Goal: Find specific fact: Find specific fact

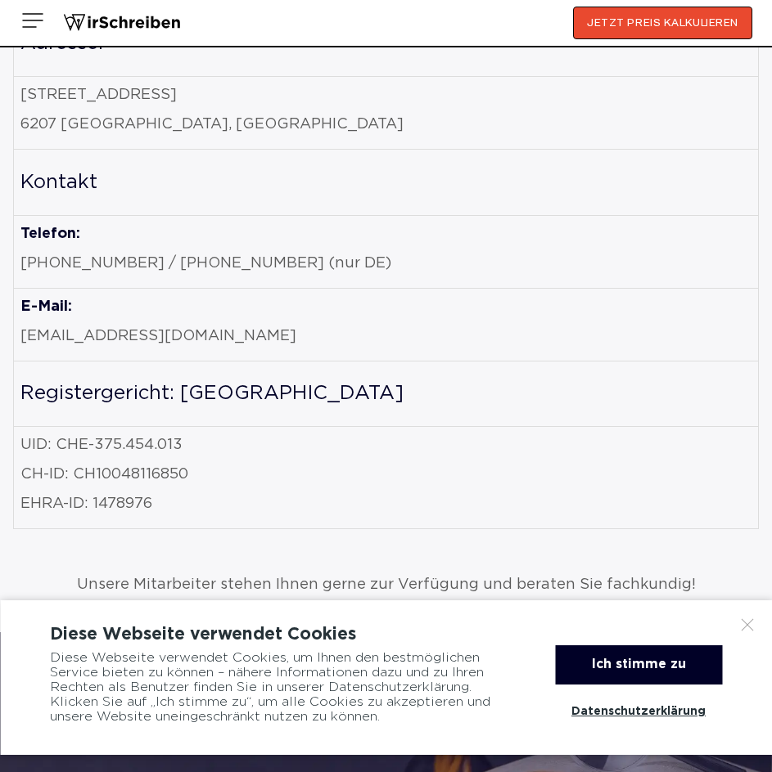
scroll to position [1309, 0]
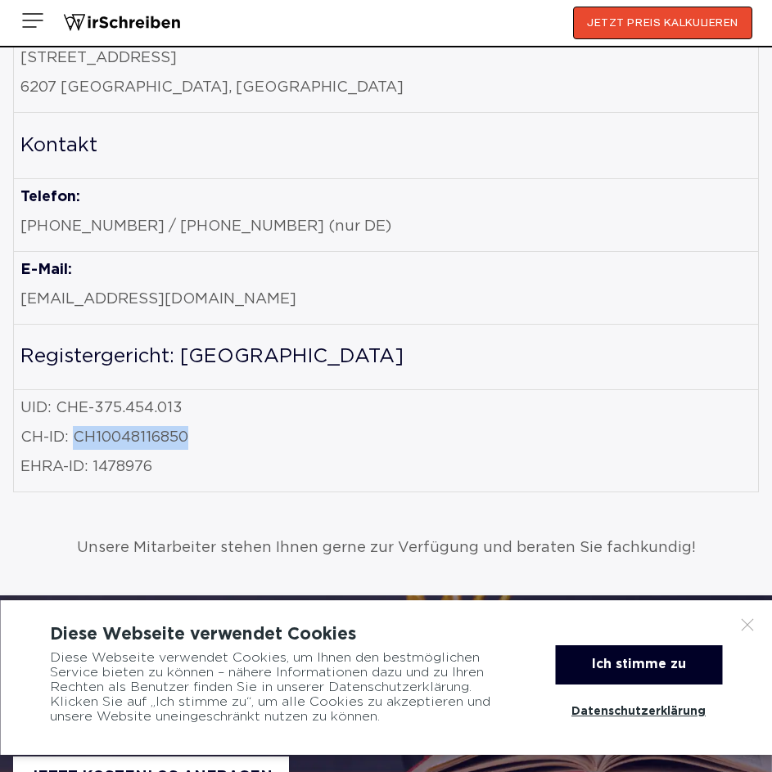
drag, startPoint x: 74, startPoint y: 426, endPoint x: 200, endPoint y: 426, distance: 126.0
click at [200, 426] on p "CH-ID: CH10048116850" at bounding box center [385, 438] width 731 height 24
copy p "CH10048116850"
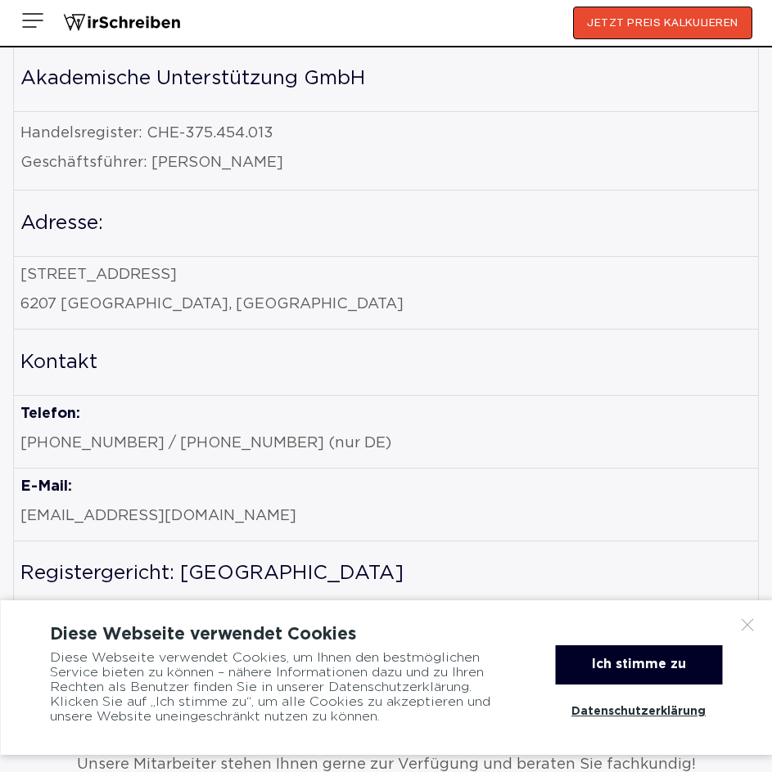
scroll to position [1064, 0]
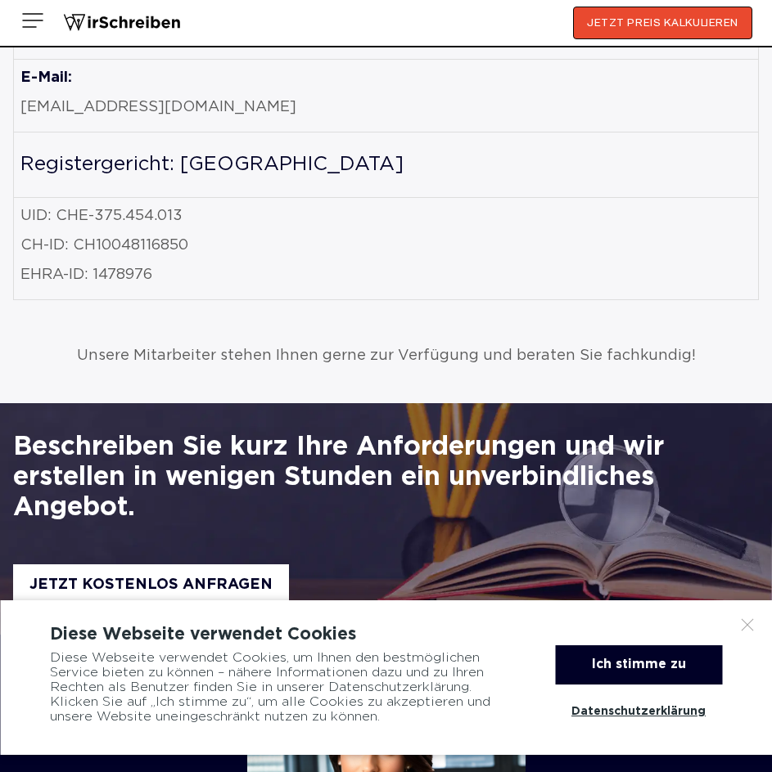
scroll to position [1309, 0]
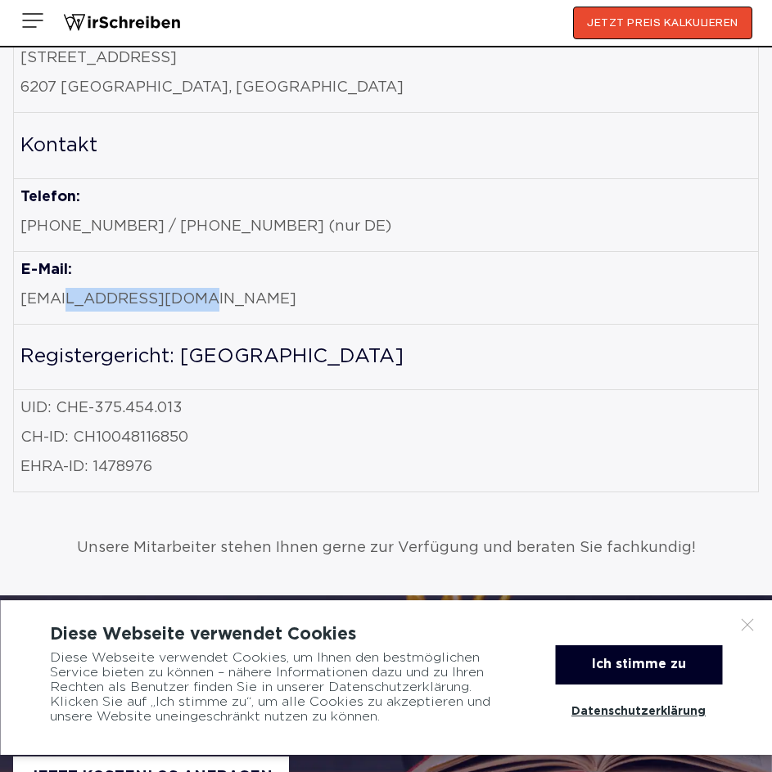
drag, startPoint x: 183, startPoint y: 286, endPoint x: 62, endPoint y: 295, distance: 121.4
click at [62, 295] on p "[EMAIL_ADDRESS][DOMAIN_NAME]" at bounding box center [385, 300] width 731 height 24
copy p "[DOMAIN_NAME]"
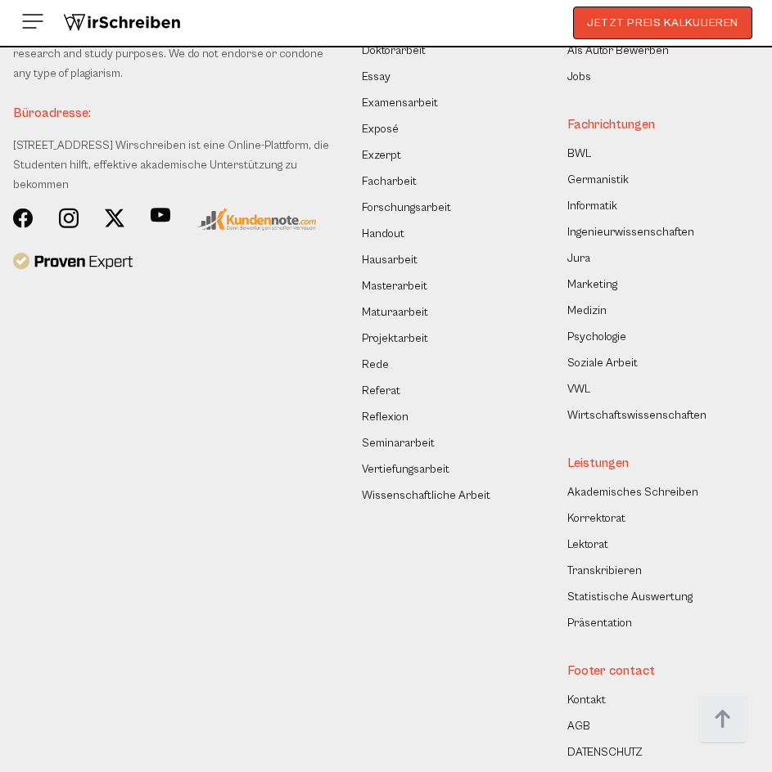
scroll to position [16862, 0]
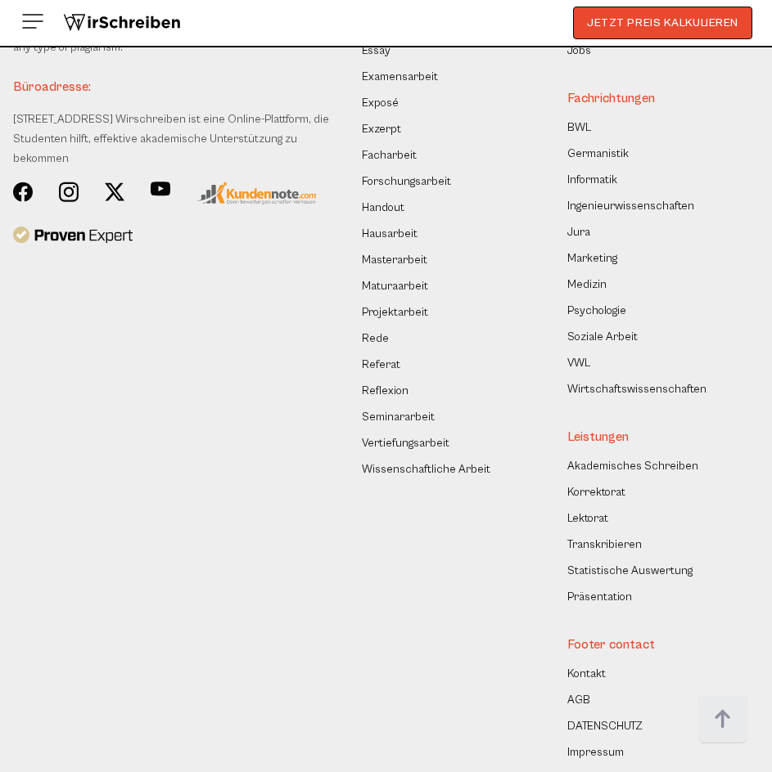
click at [590, 743] on link "Impressum" at bounding box center [595, 753] width 56 height 20
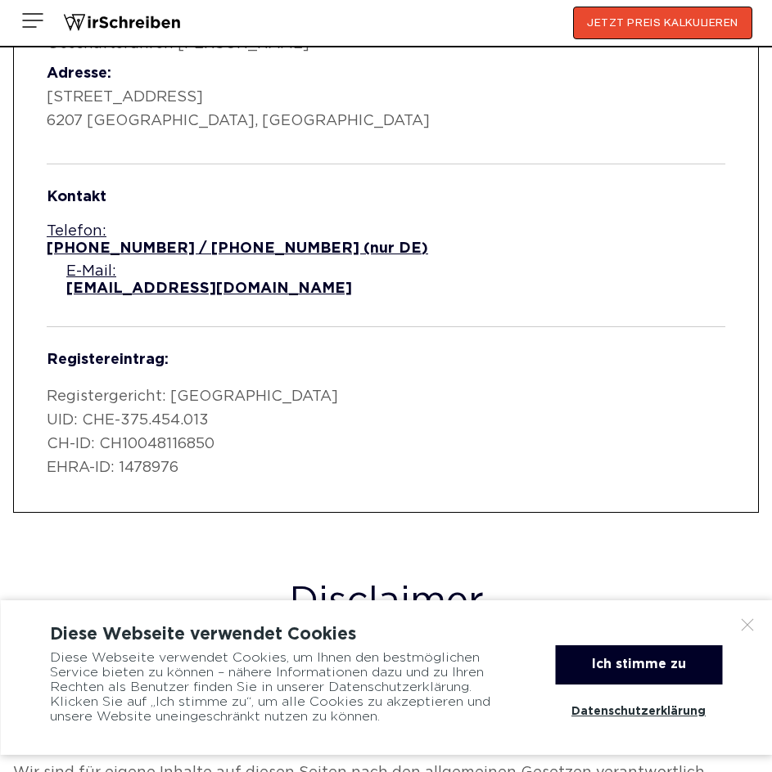
scroll to position [1064, 0]
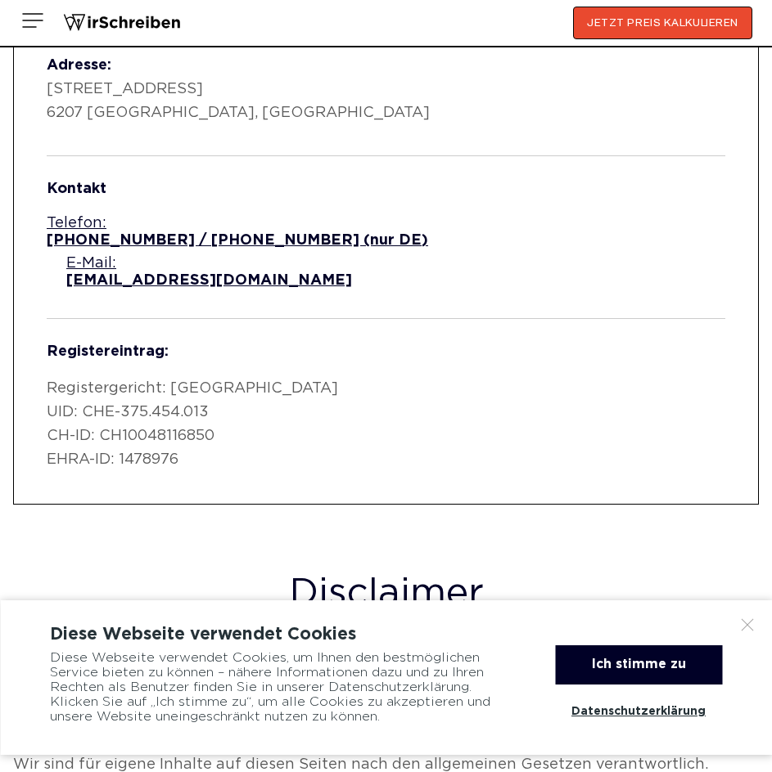
click at [163, 381] on p "Registergericht: Luzern UID: CHE-375.454.013 CH-ID: CH10048116850 EHRA-ID: 1478…" at bounding box center [386, 424] width 678 height 94
copy p "CH10048116850"
drag, startPoint x: 48, startPoint y: 381, endPoint x: 254, endPoint y: 377, distance: 205.4
click at [254, 377] on p "Registergericht: Luzern UID: CHE-375.454.013 CH-ID: CH10048116850 EHRA-ID: 1478…" at bounding box center [386, 424] width 678 height 94
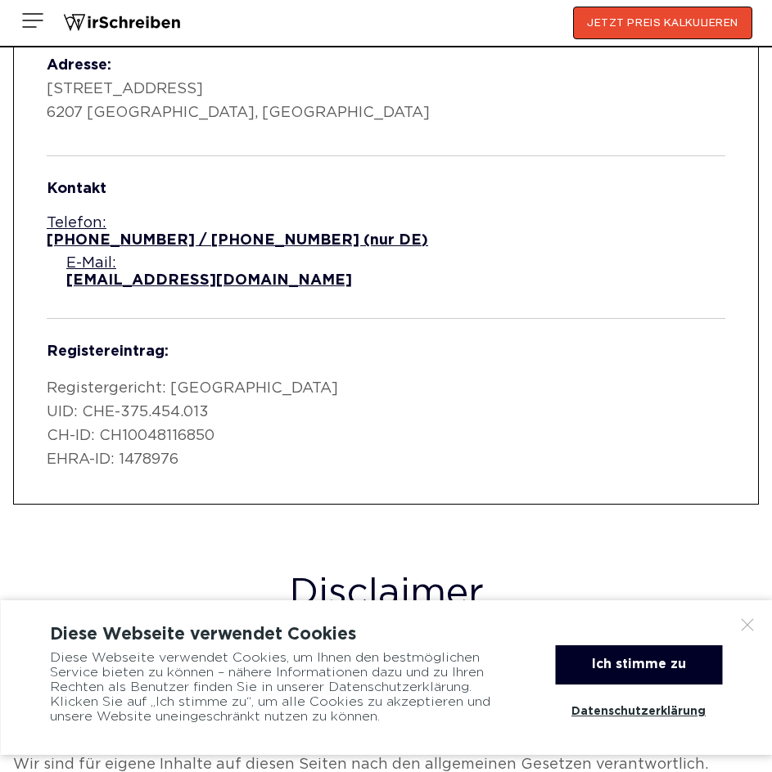
click at [103, 388] on p "Registergericht: Luzern UID: CHE-375.454.013 CH-ID: CH10048116850 EHRA-ID: 1478…" at bounding box center [386, 424] width 678 height 94
drag, startPoint x: 46, startPoint y: 382, endPoint x: 87, endPoint y: 381, distance: 40.9
click at [87, 381] on div "Akademische Unterstützung GmbH Handelsregister: CHE-375.454.013 Geschäftsführer…" at bounding box center [385, 221] width 745 height 567
copy p "CH-ID"
click at [136, 409] on p "Registergericht: Luzern UID: CHE-375.454.013 CH-ID: CH10048116850 EHRA-ID: 1478…" at bounding box center [386, 424] width 678 height 94
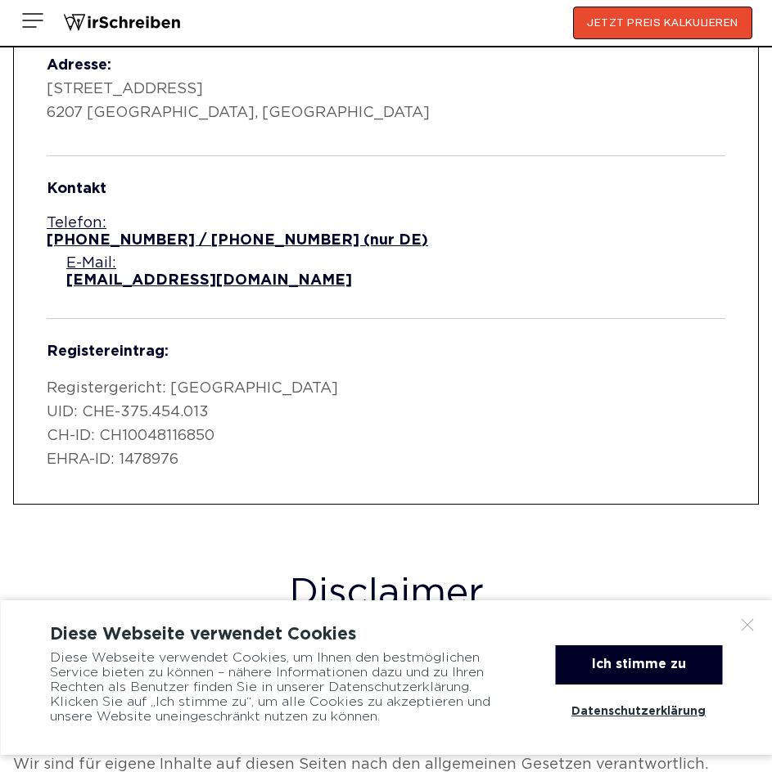
drag, startPoint x: 85, startPoint y: 361, endPoint x: 475, endPoint y: 99, distance: 470.0
click at [255, 377] on p "Registergericht: Luzern UID: CHE-375.454.013 CH-ID: CH10048116850 EHRA-ID: 1478…" at bounding box center [386, 424] width 678 height 94
copy p "CHE-375.454.013"
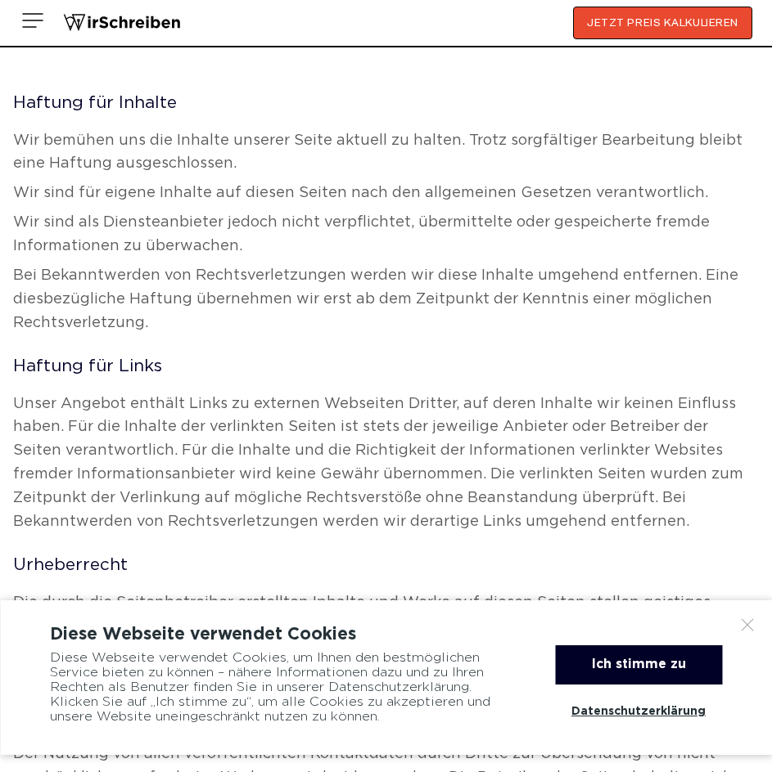
scroll to position [1637, 0]
drag, startPoint x: 678, startPoint y: 672, endPoint x: 622, endPoint y: 610, distance: 83.4
click at [678, 672] on div "Ich stimme zu" at bounding box center [638, 665] width 167 height 39
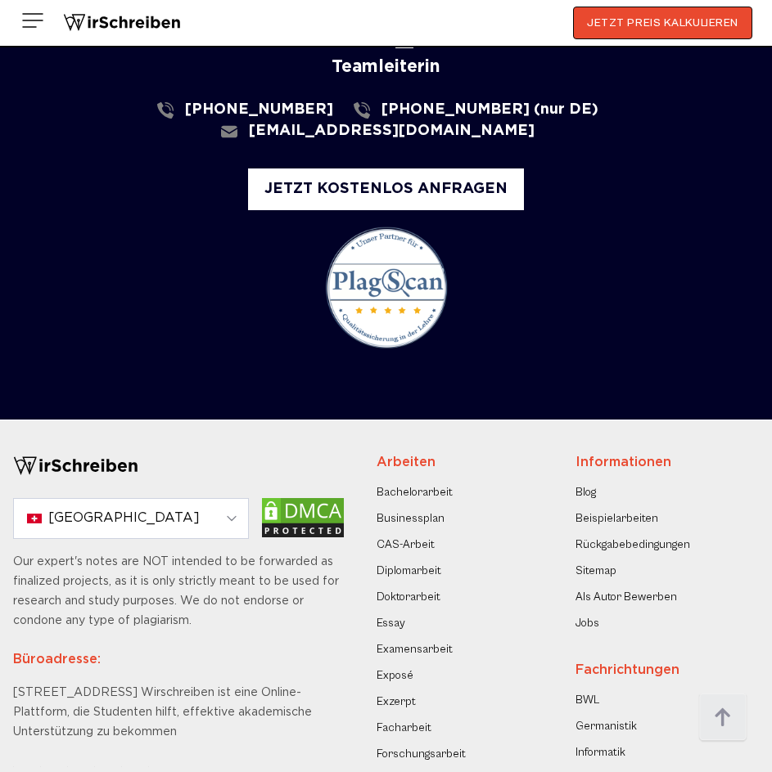
scroll to position [3355, 0]
